Goal: Task Accomplishment & Management: Use online tool/utility

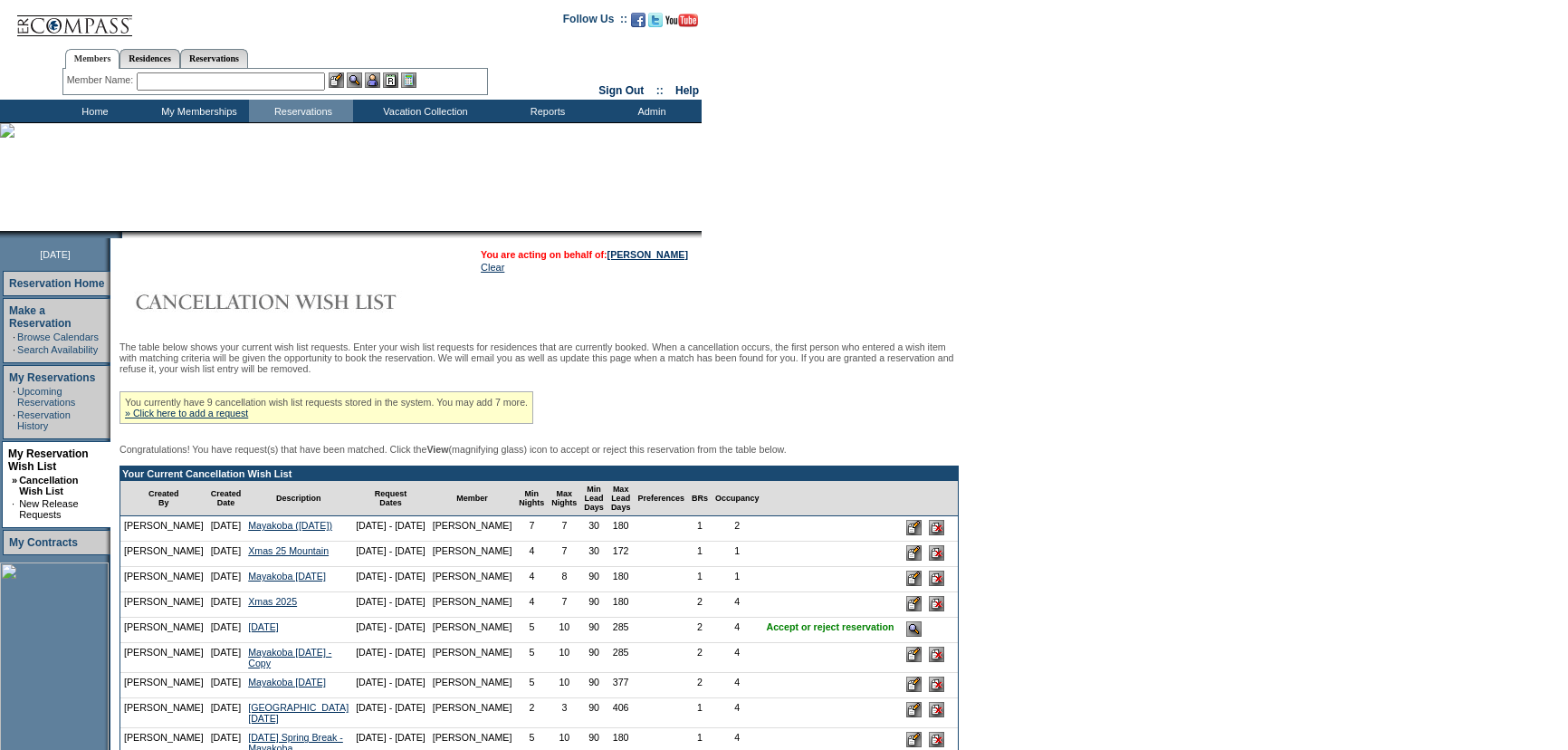
scroll to position [164, 0]
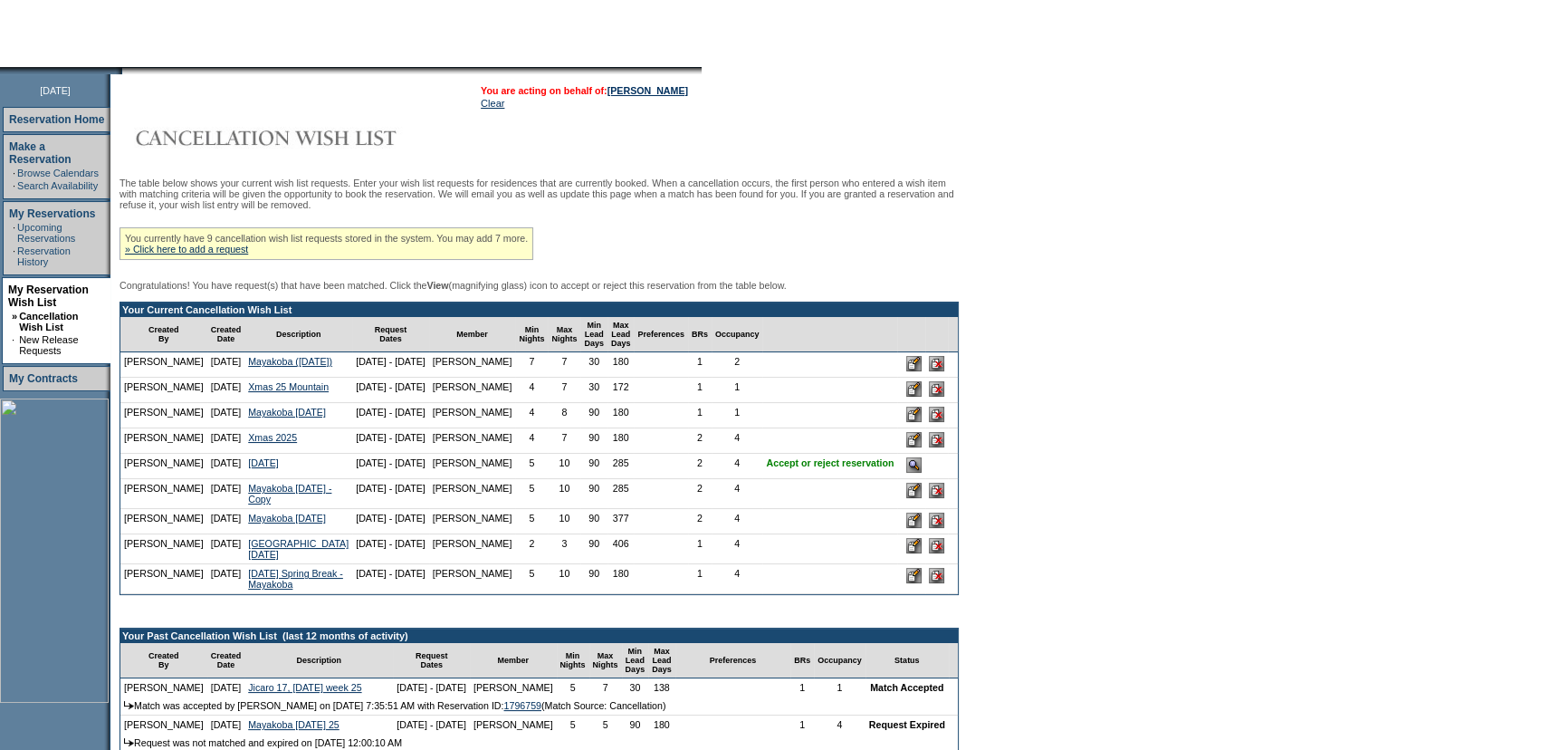
click at [906, 472] on input "image" at bounding box center [913, 465] width 16 height 16
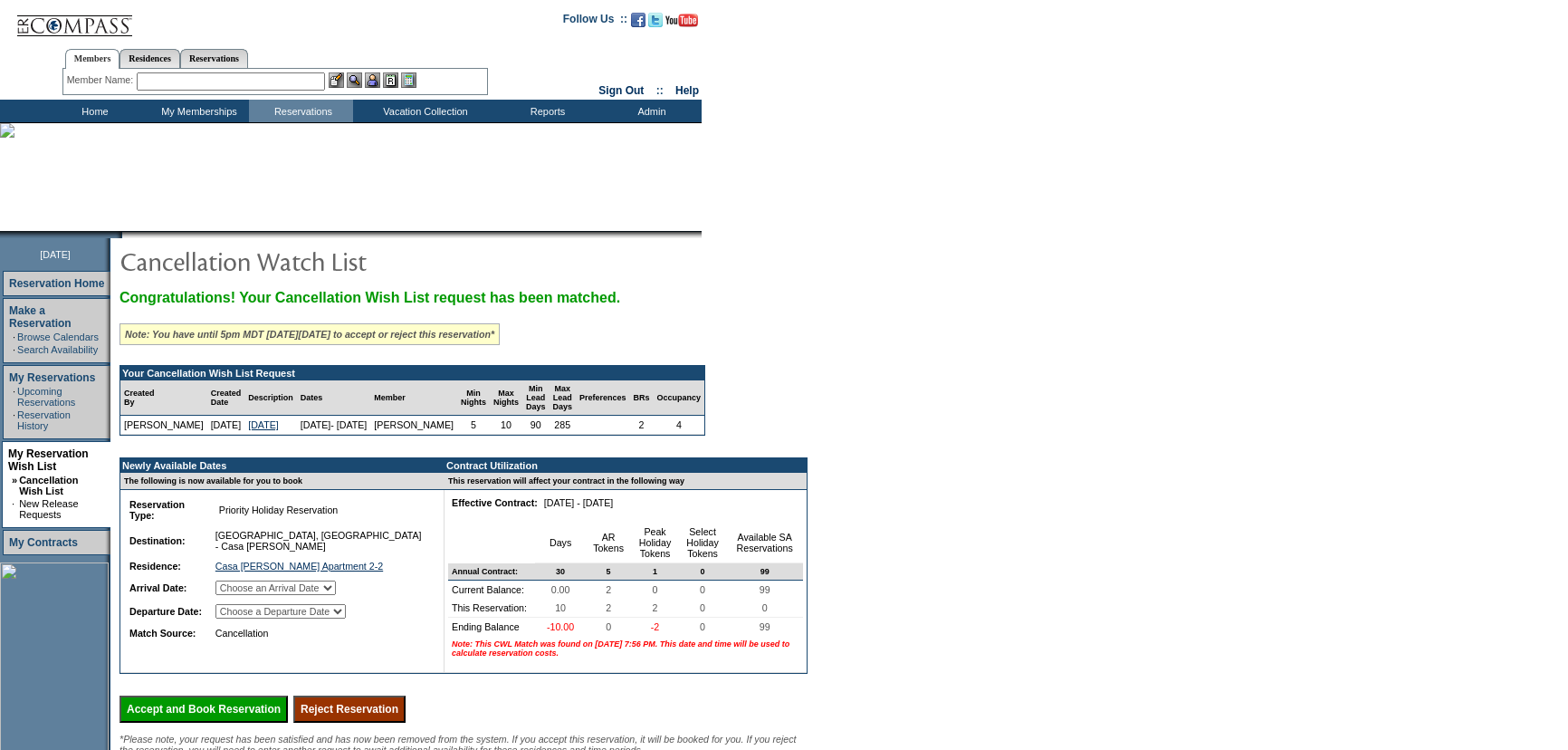
select select "[DATE]"
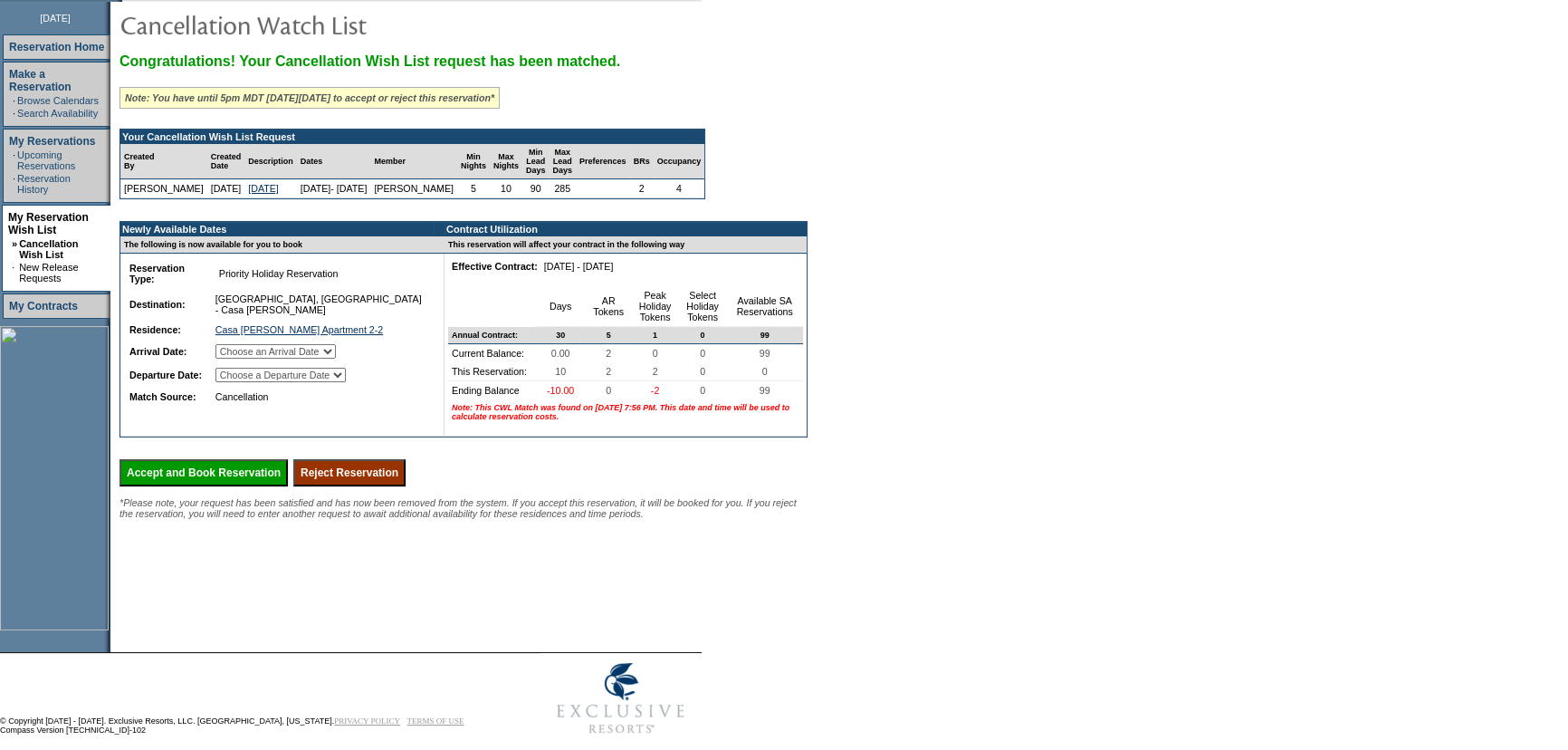
select select "03/25/2026"
click at [240, 382] on select "Choose a Departure Date Monday, March 16, 2026 Tuesday, March 17, 2026 Wednesda…" at bounding box center [280, 375] width 131 height 15
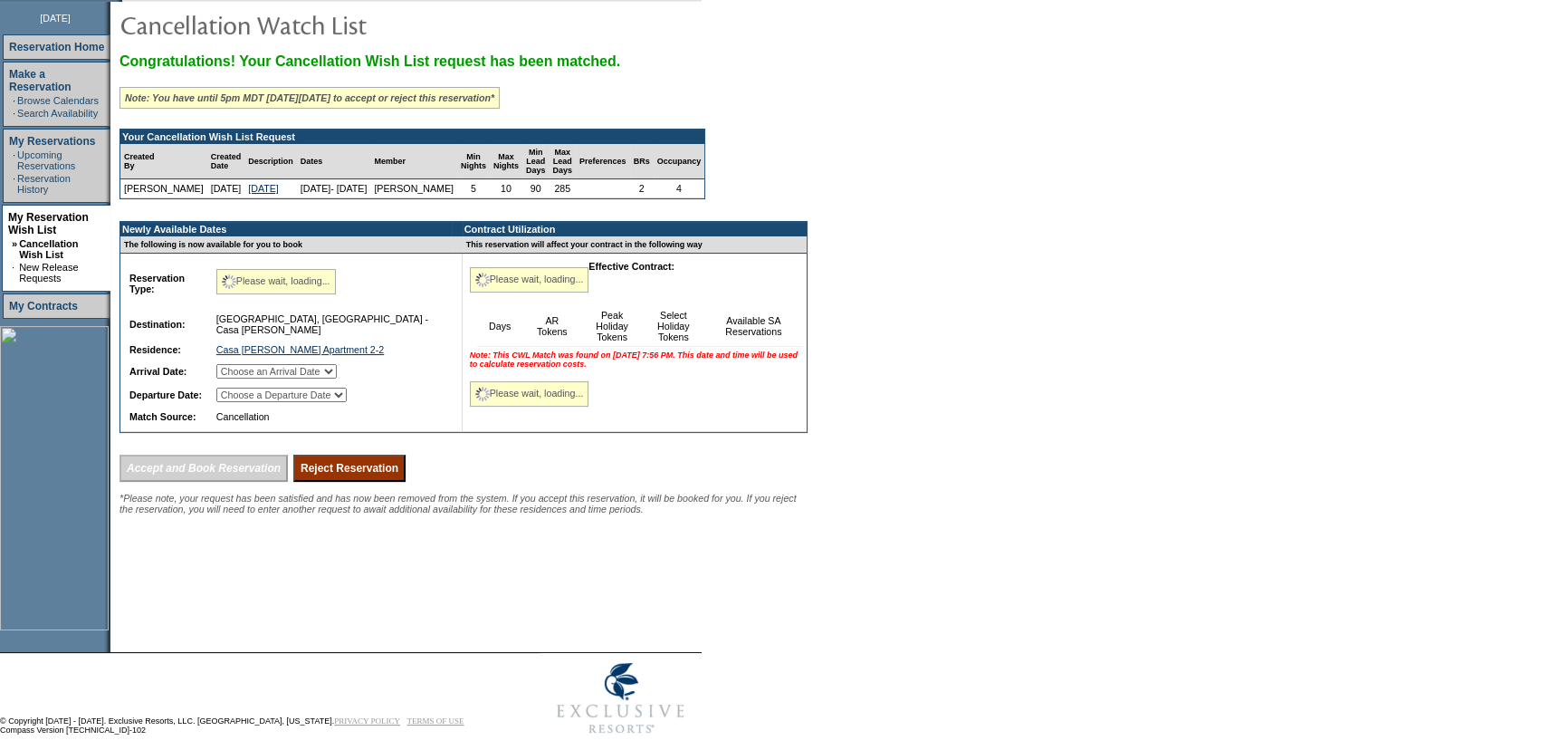
click at [1090, 435] on form "Follow Us ::" at bounding box center [784, 253] width 1568 height 980
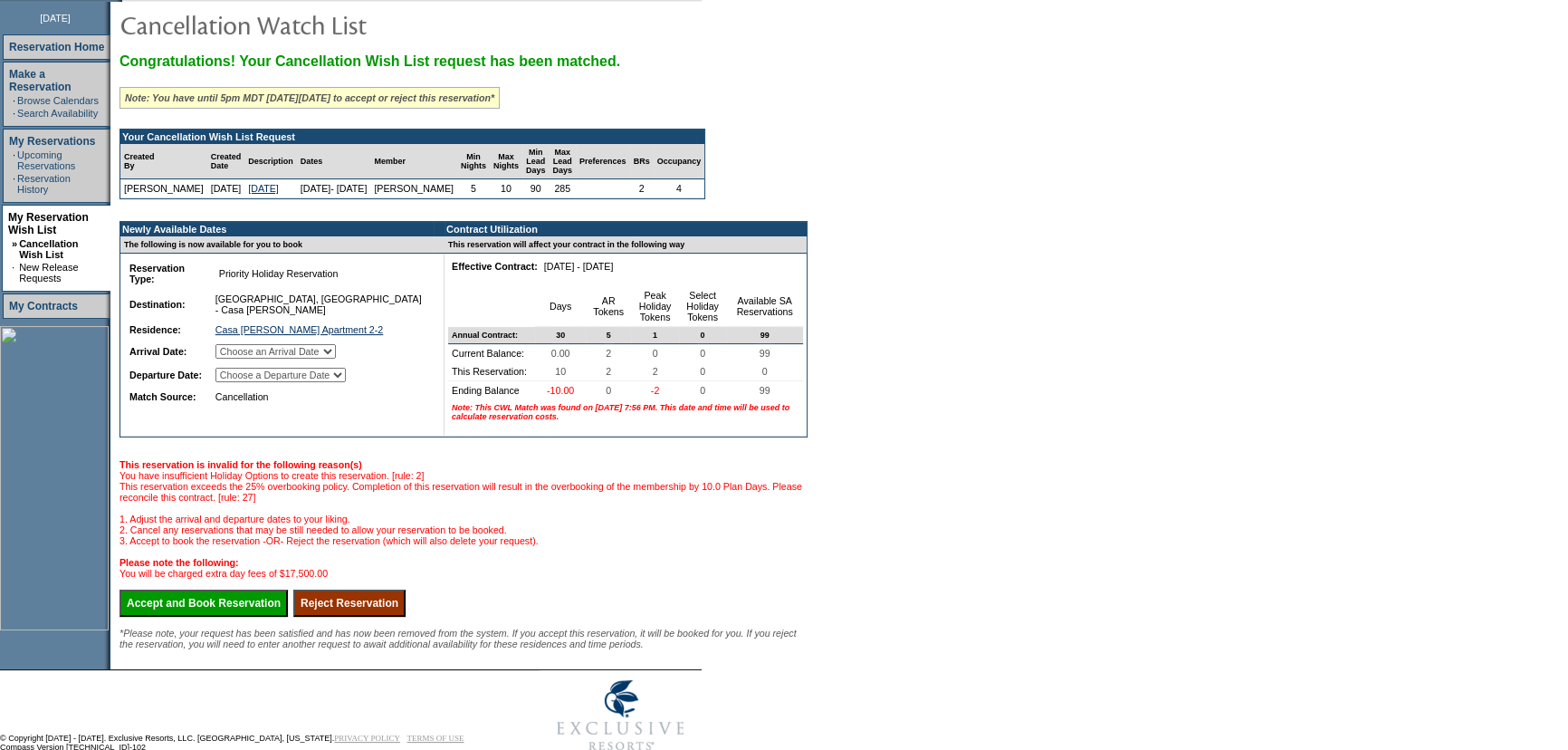
click at [1079, 409] on form "Follow Us ::" at bounding box center [784, 261] width 1568 height 997
click at [1003, 493] on form "Follow Us ::" at bounding box center [784, 261] width 1568 height 997
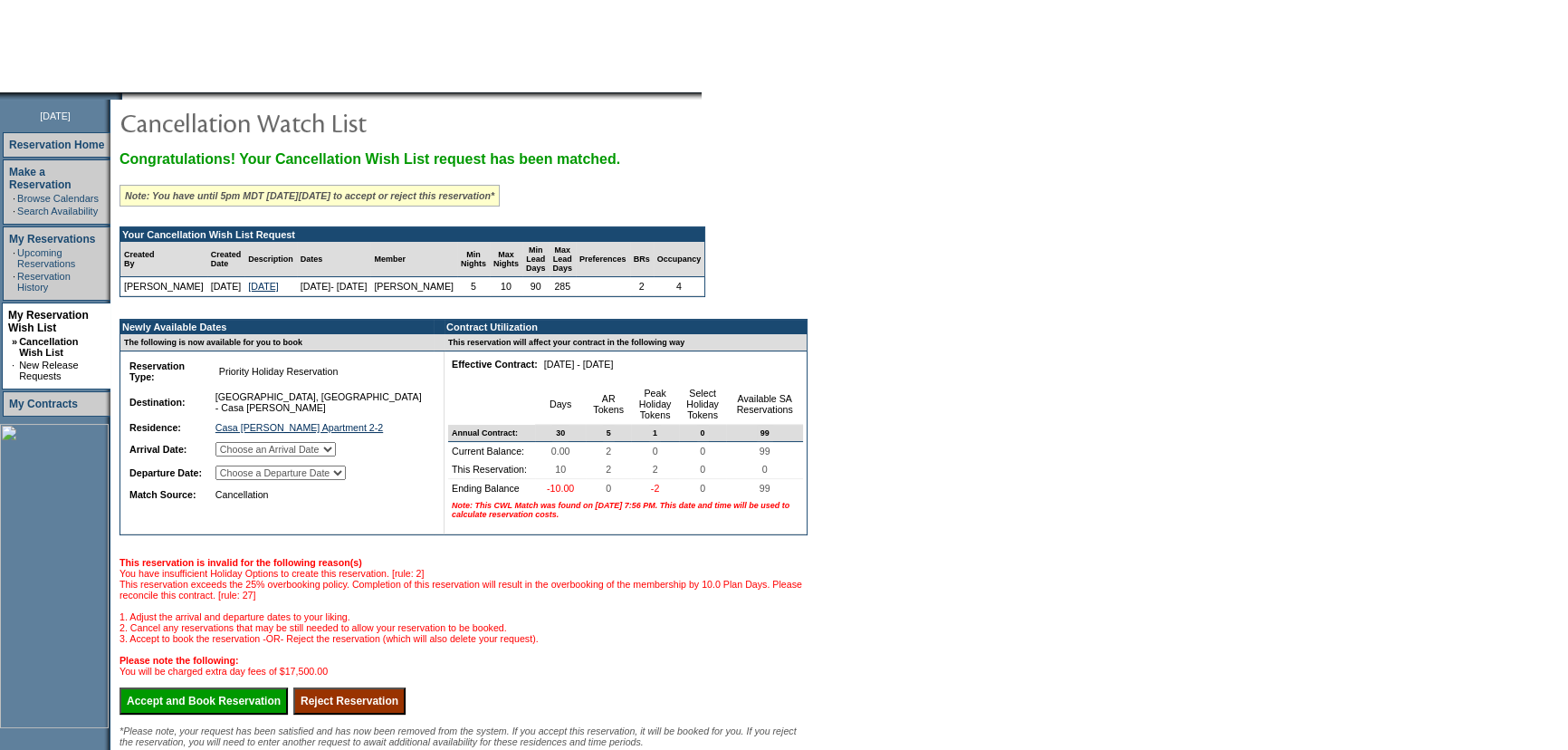
scroll to position [0, 0]
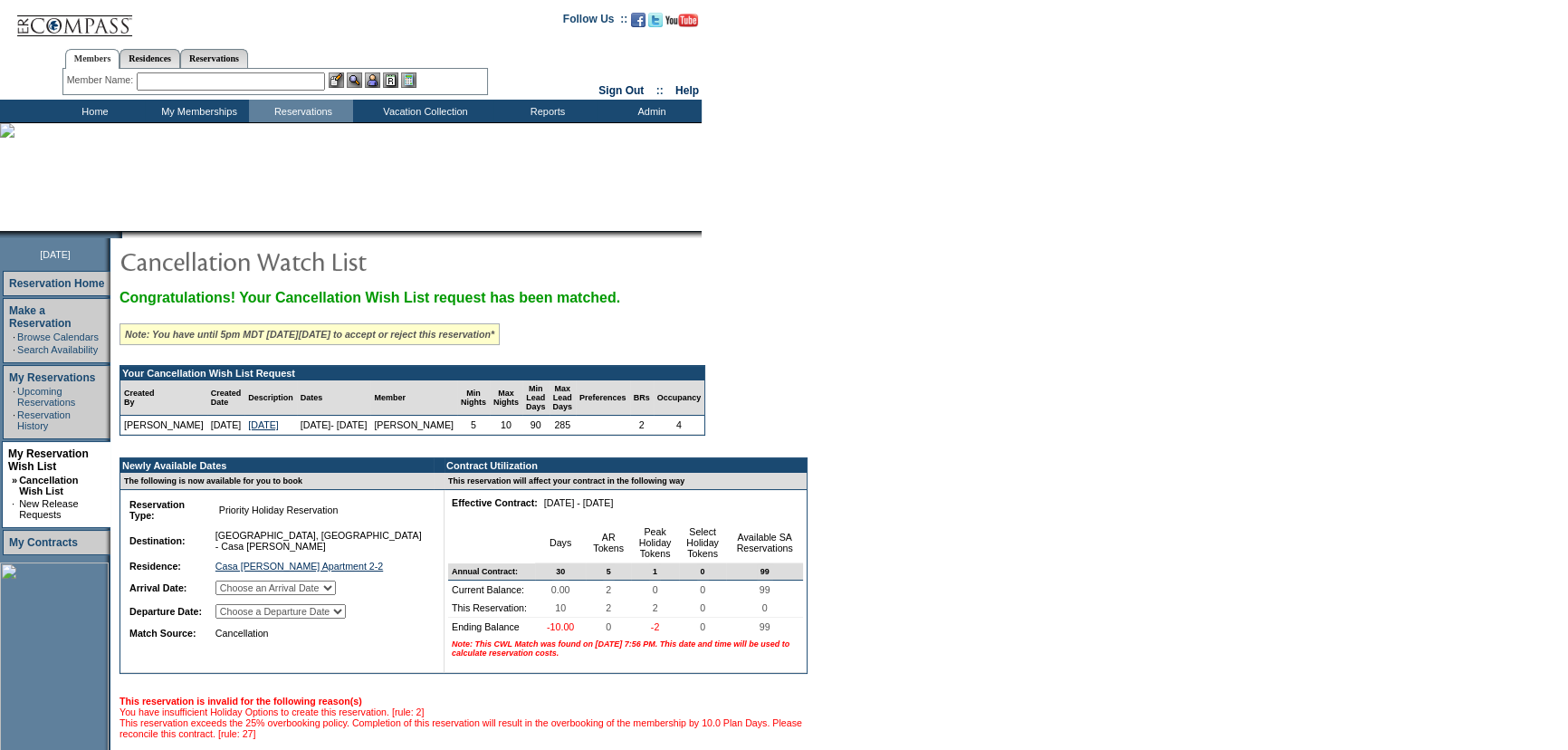
click at [290, 84] on input "text" at bounding box center [231, 81] width 188 height 18
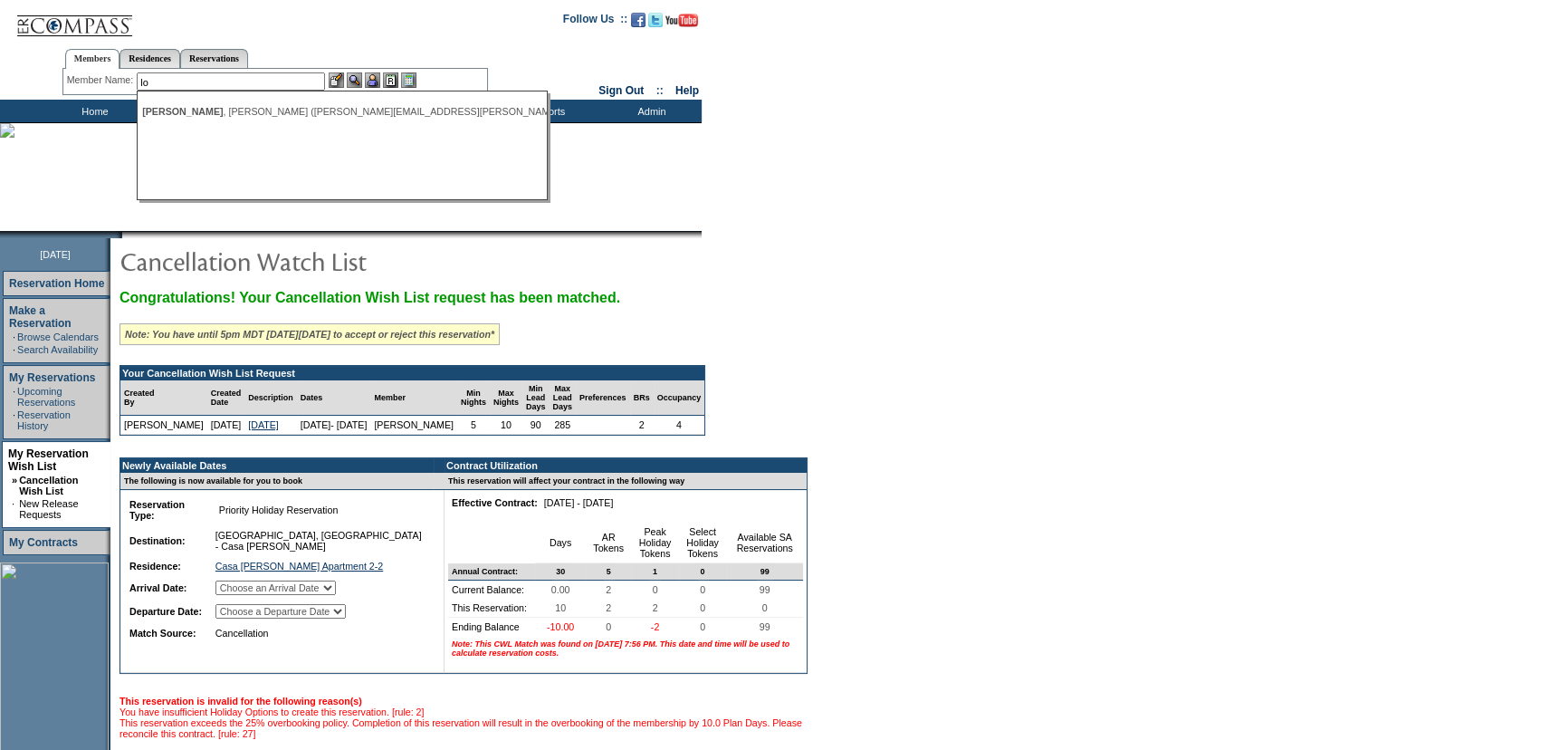
type input "l"
click at [284, 106] on div "Loper, Tamara (tami. marek @marekgroup.com)" at bounding box center [342, 111] width 398 height 11
type input "Loper, Tamara (tami.marek@marekgroup.com)"
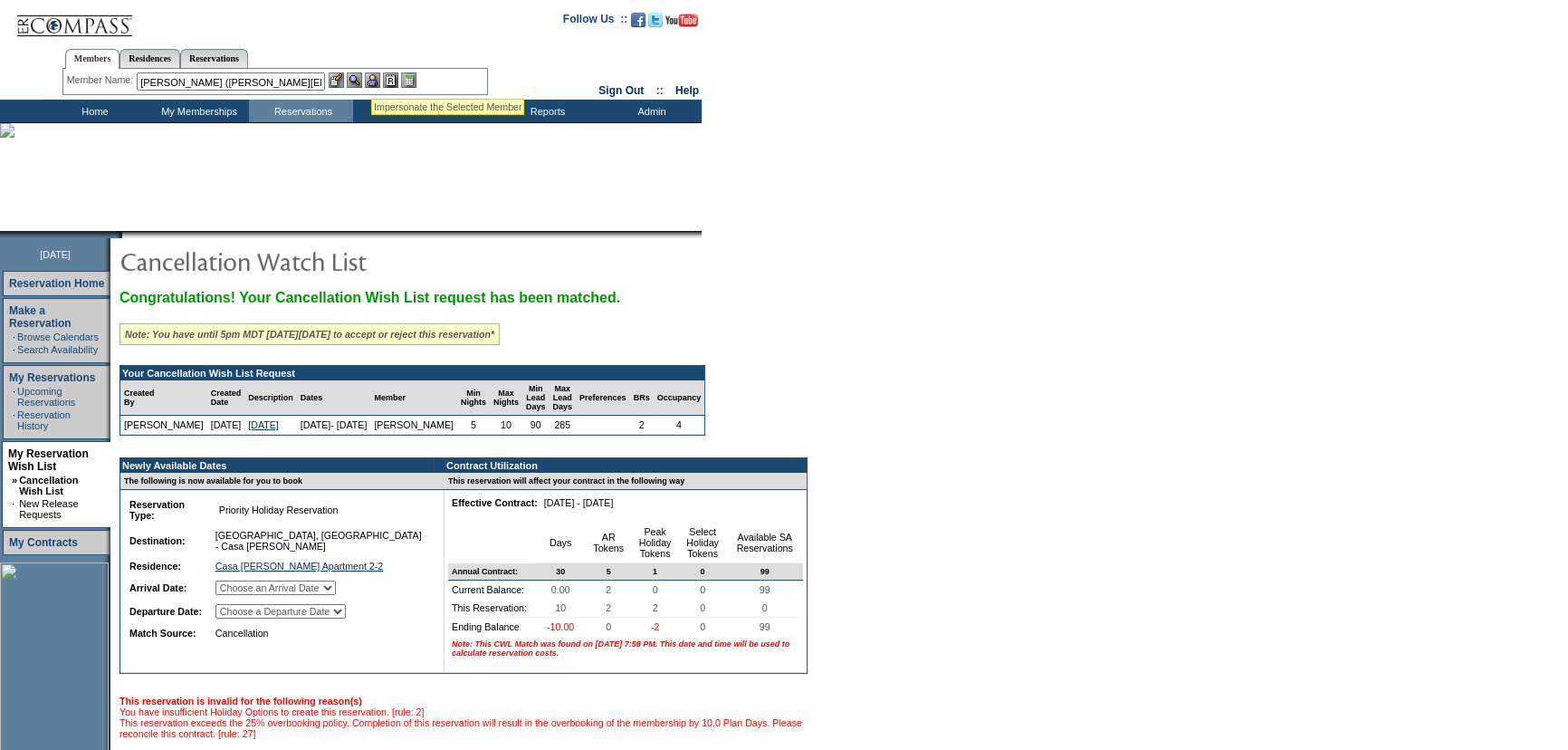
click at [371, 76] on img at bounding box center [373, 79] width 16 height 16
click at [363, 77] on img at bounding box center [354, 79] width 16 height 16
